Goal: Information Seeking & Learning: Learn about a topic

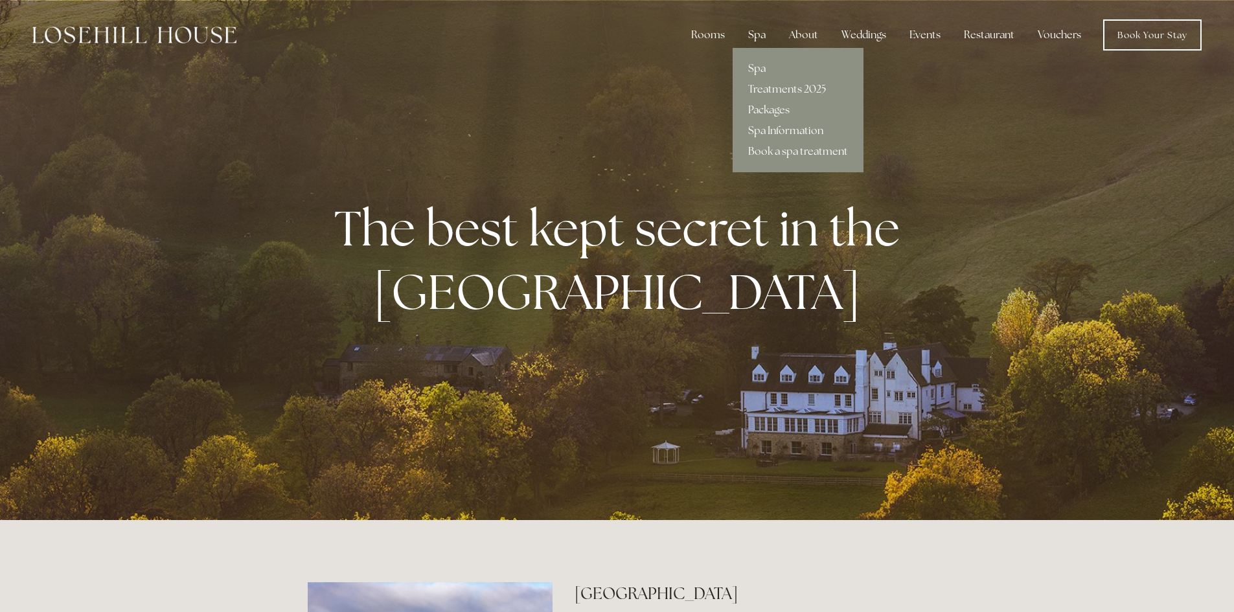
click at [760, 29] on div "Spa" at bounding box center [757, 35] width 38 height 26
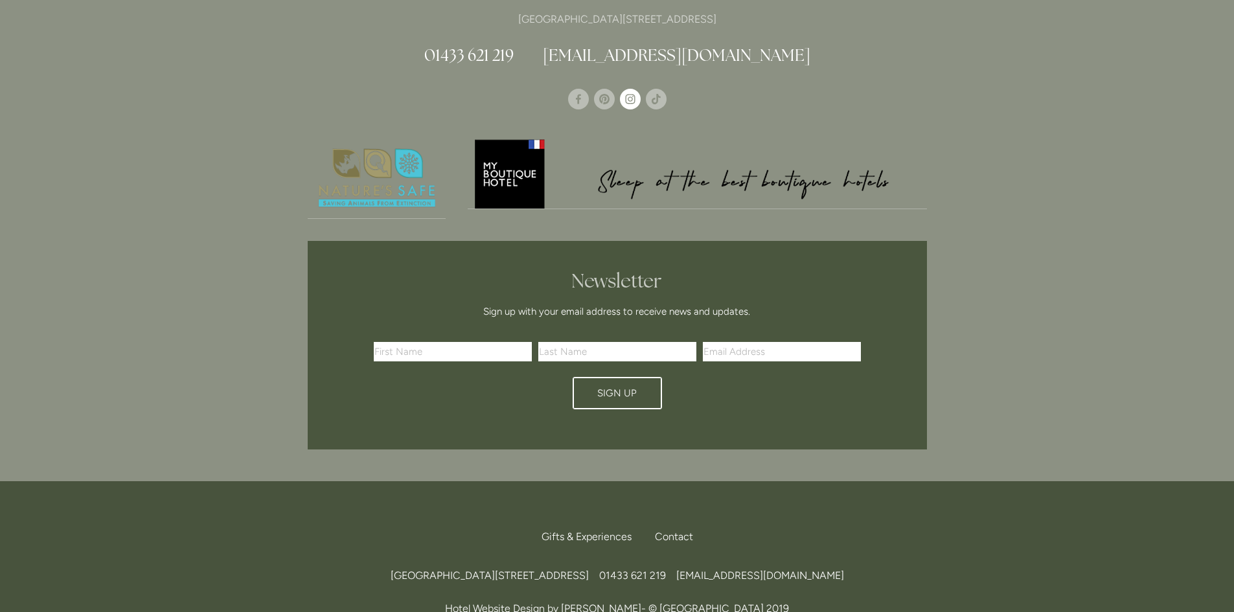
scroll to position [1619, 0]
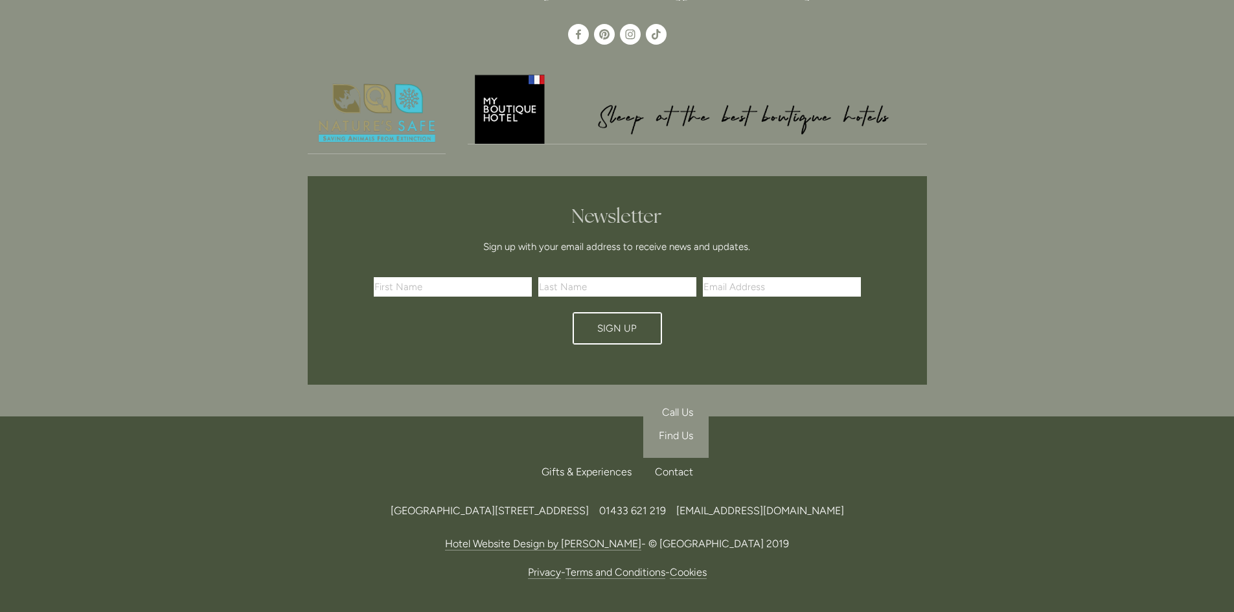
click at [671, 458] on div "Contact" at bounding box center [668, 472] width 49 height 28
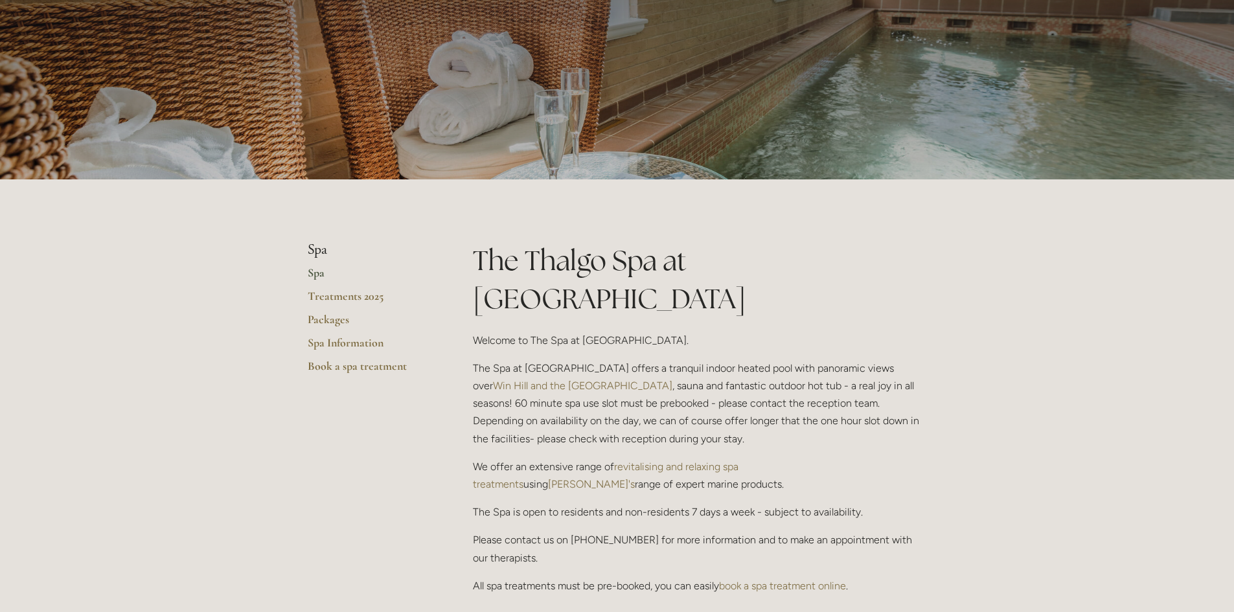
scroll to position [0, 0]
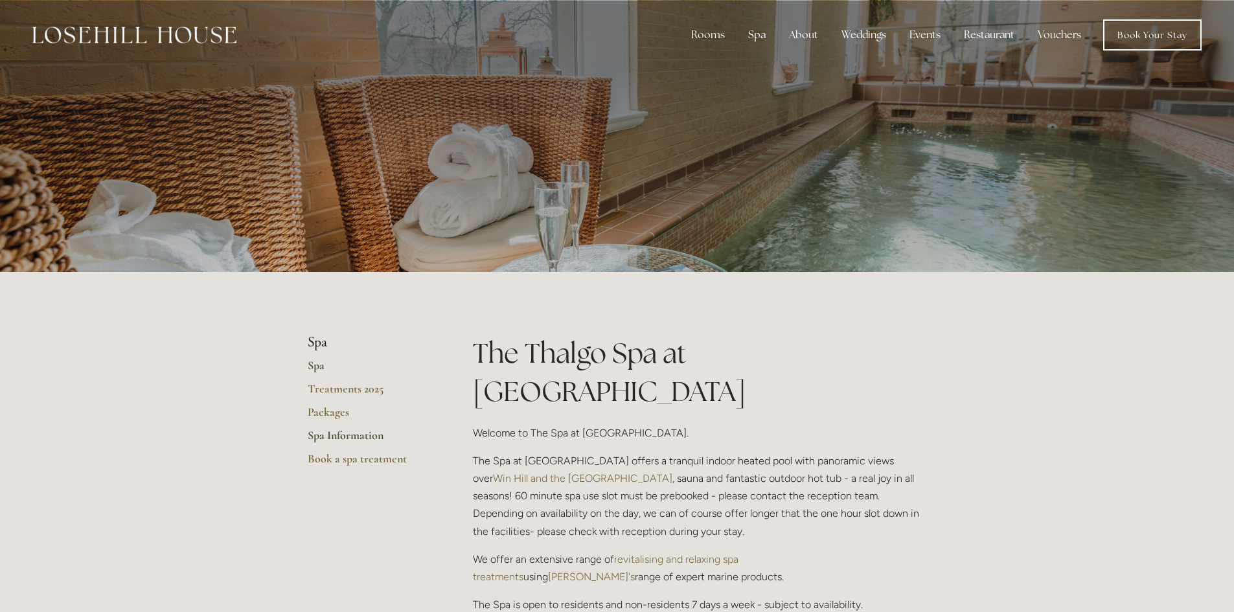
click at [356, 437] on link "Spa Information" at bounding box center [370, 439] width 124 height 23
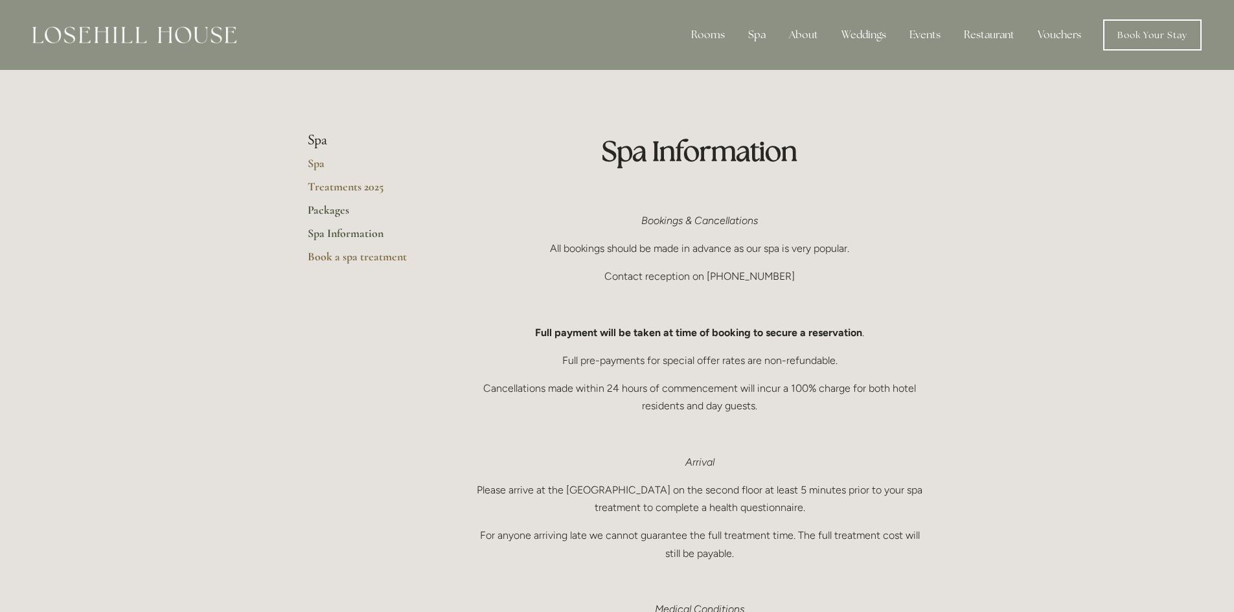
click at [335, 212] on link "Packages" at bounding box center [370, 214] width 124 height 23
